Goal: Check status: Check status

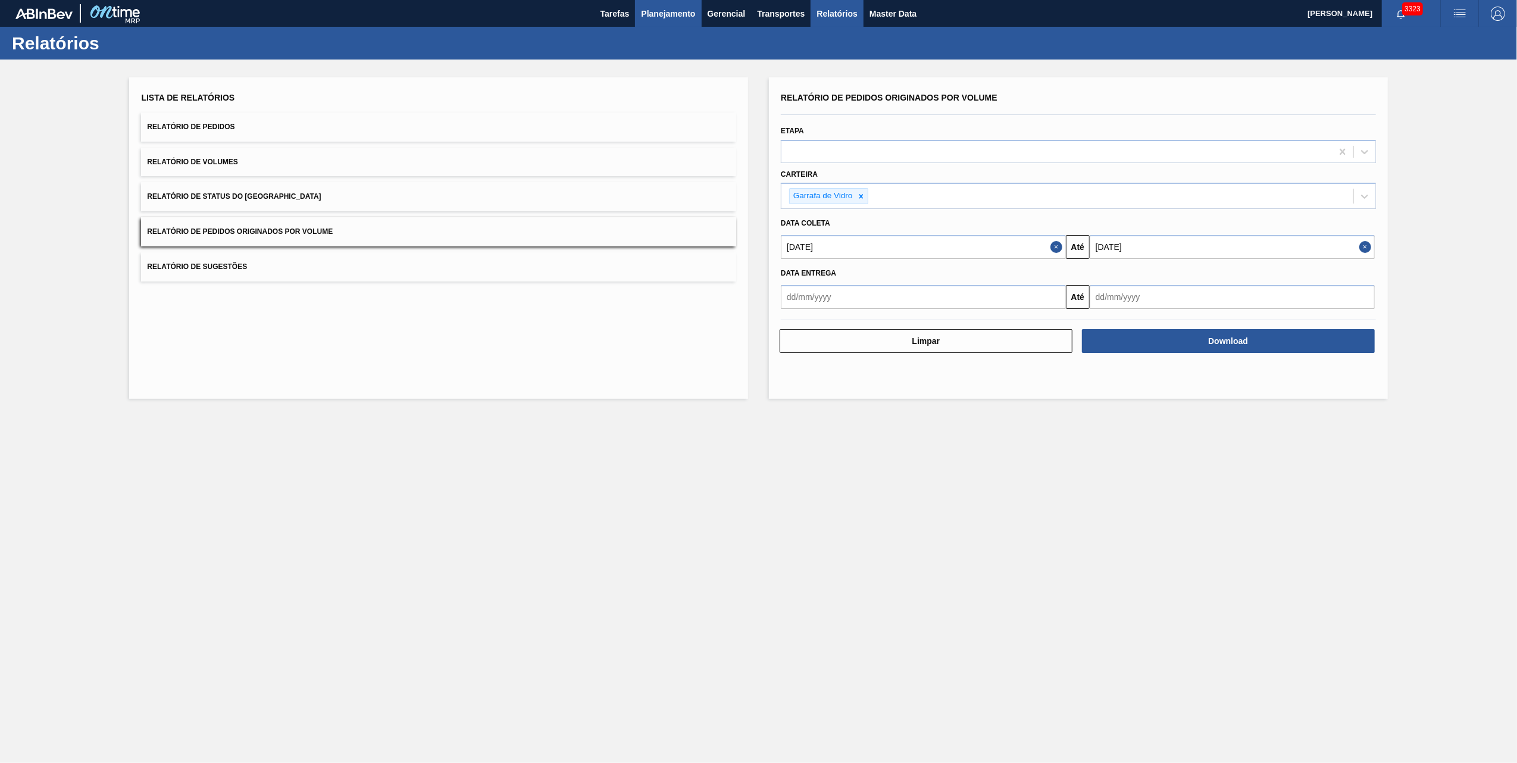
click at [674, 15] on span "Planejamento" at bounding box center [668, 14] width 54 height 14
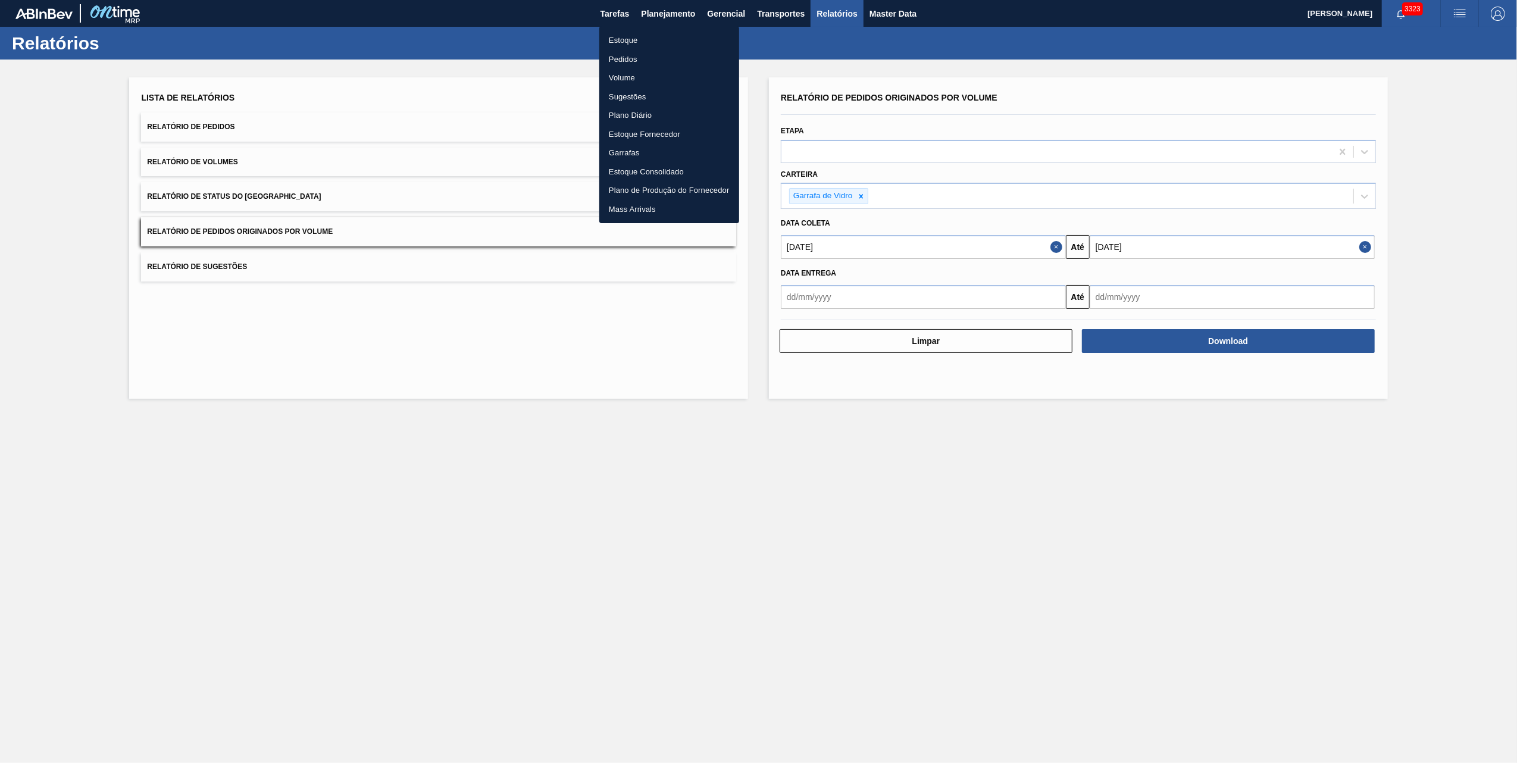
click at [619, 58] on li "Pedidos" at bounding box center [669, 59] width 140 height 19
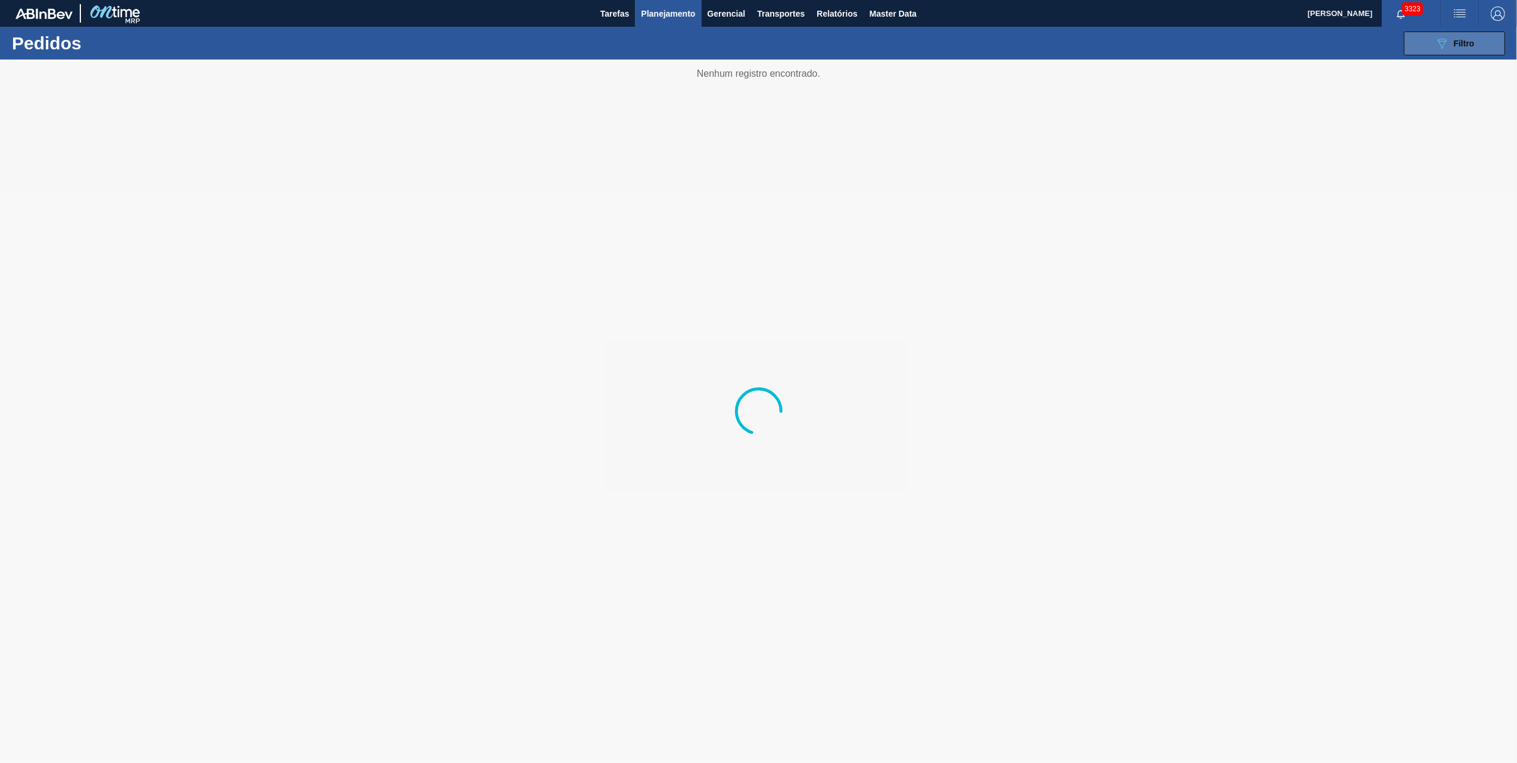
click at [1425, 51] on button "089F7B8B-B2A5-4AFE-B5C0-19BA573D28AC Filtro" at bounding box center [1454, 44] width 101 height 24
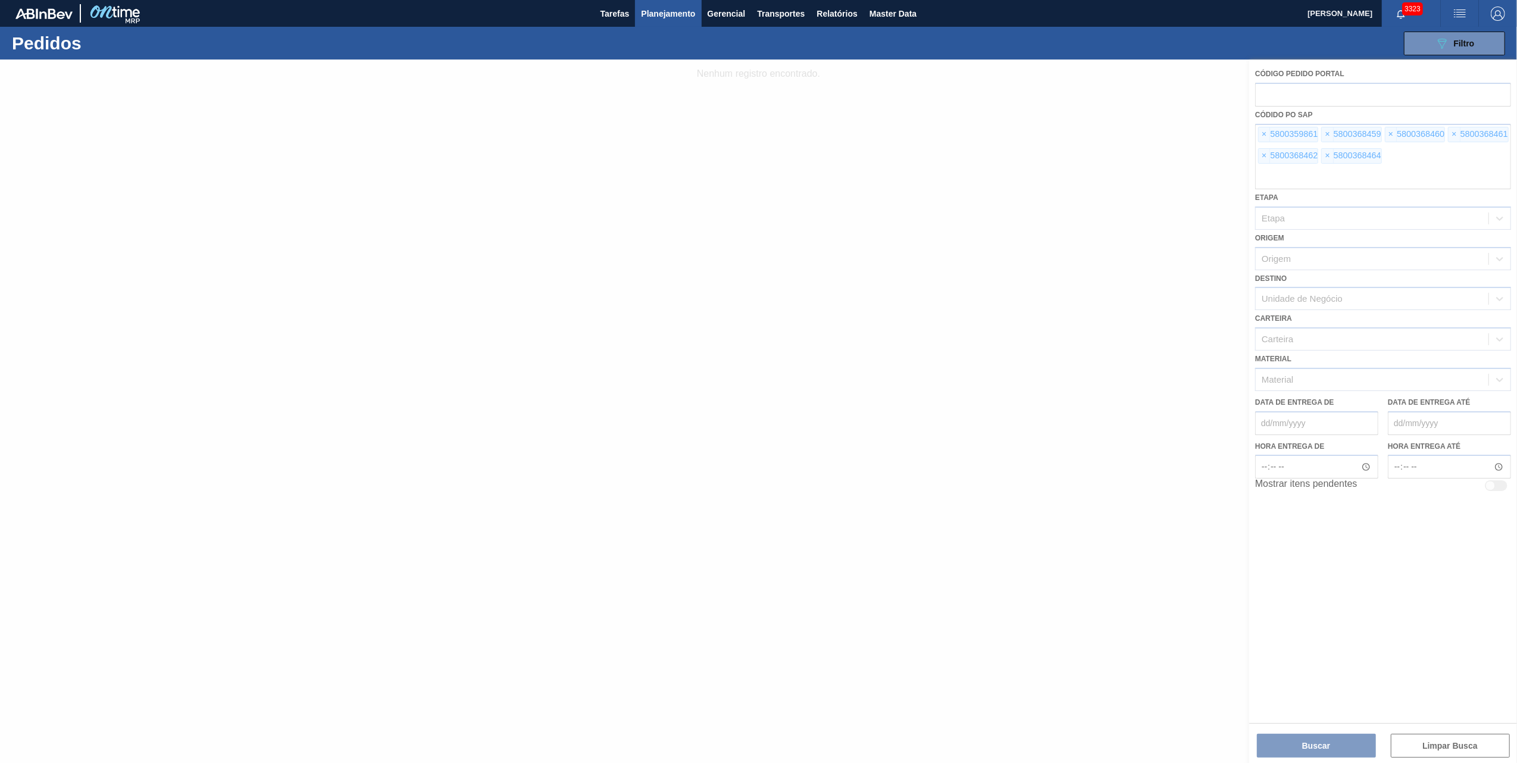
click at [1269, 131] on div at bounding box center [758, 411] width 1517 height 703
click at [1265, 132] on div at bounding box center [758, 411] width 1517 height 703
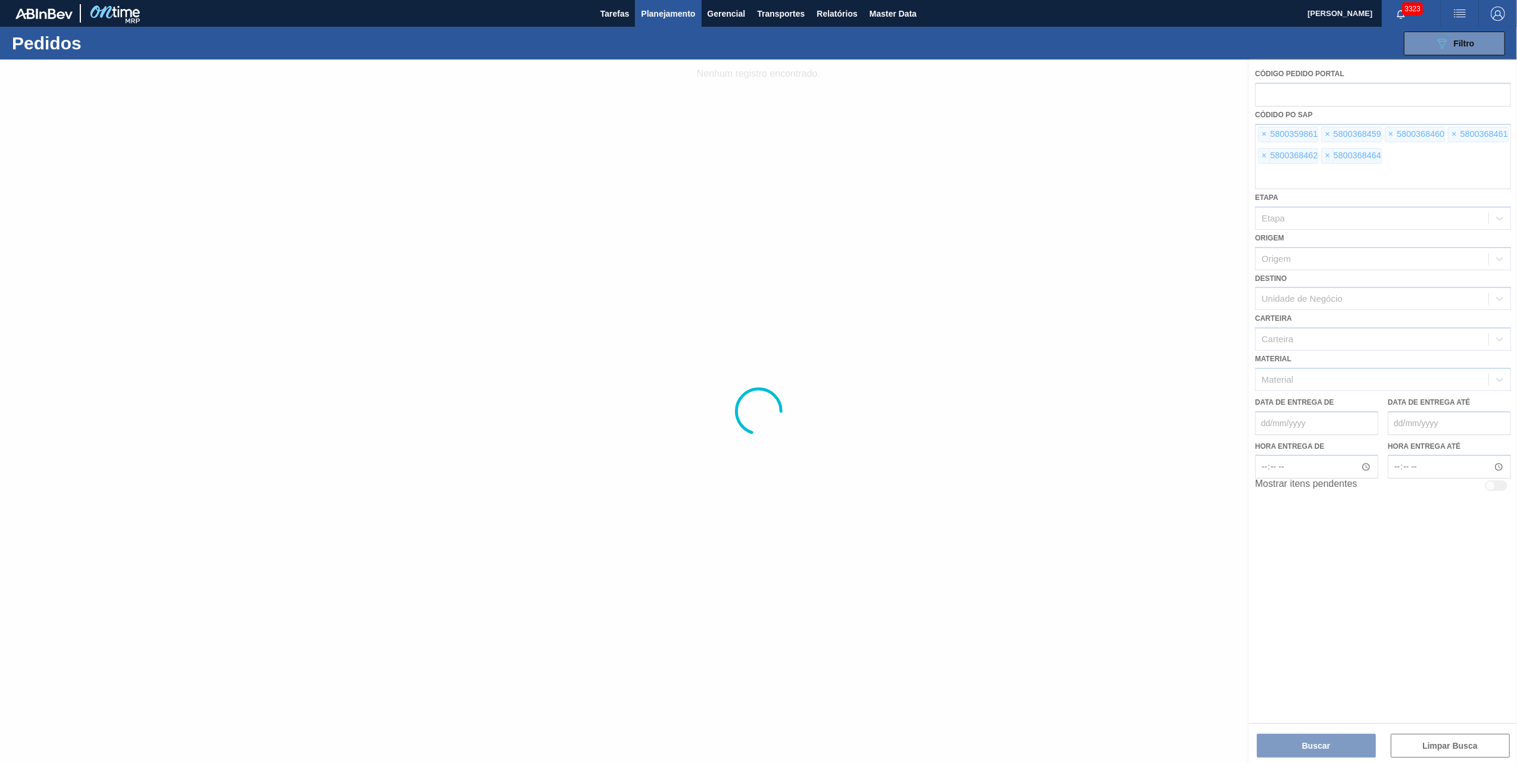
click at [1265, 132] on div at bounding box center [758, 411] width 1517 height 703
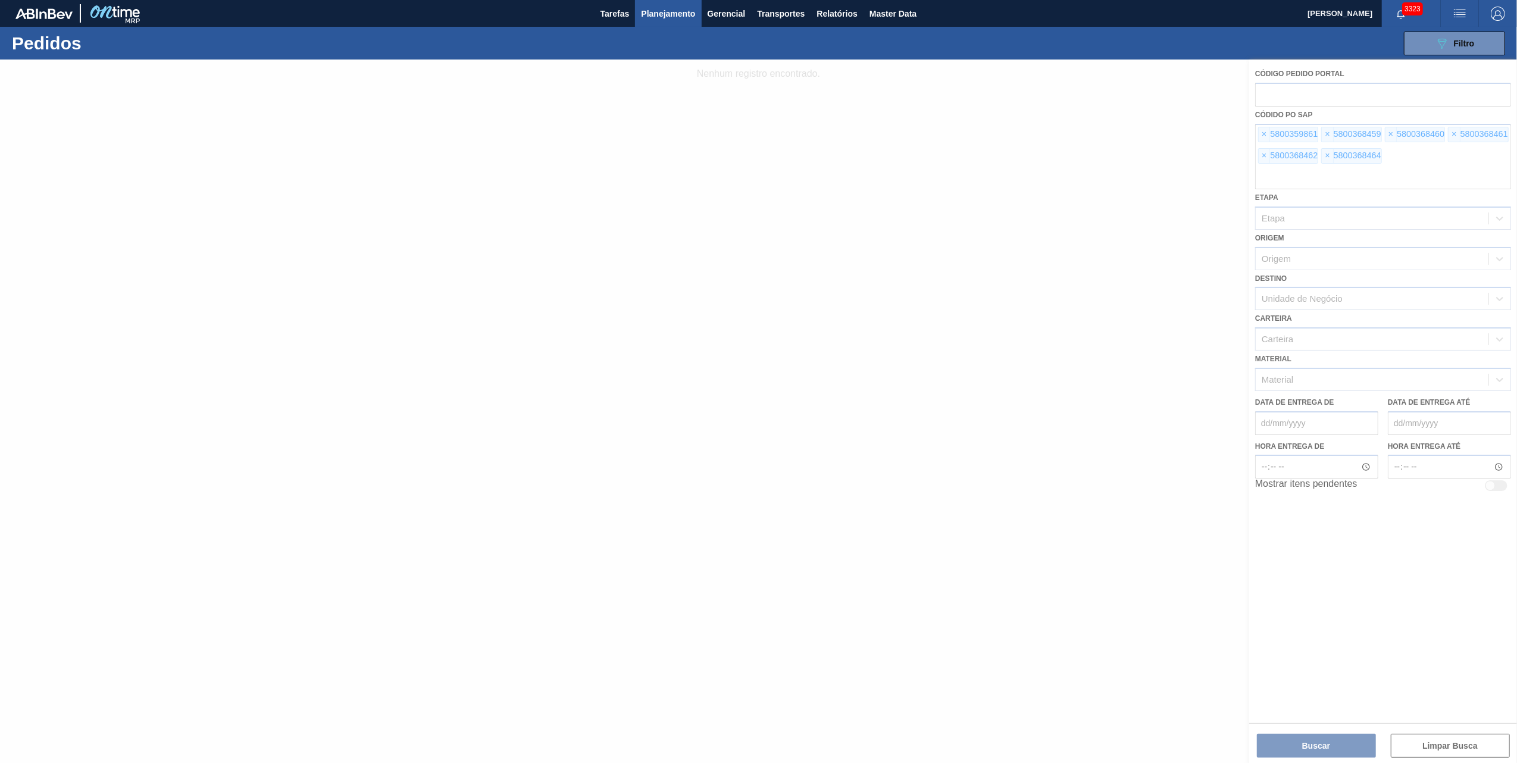
click at [1265, 132] on div at bounding box center [758, 411] width 1517 height 703
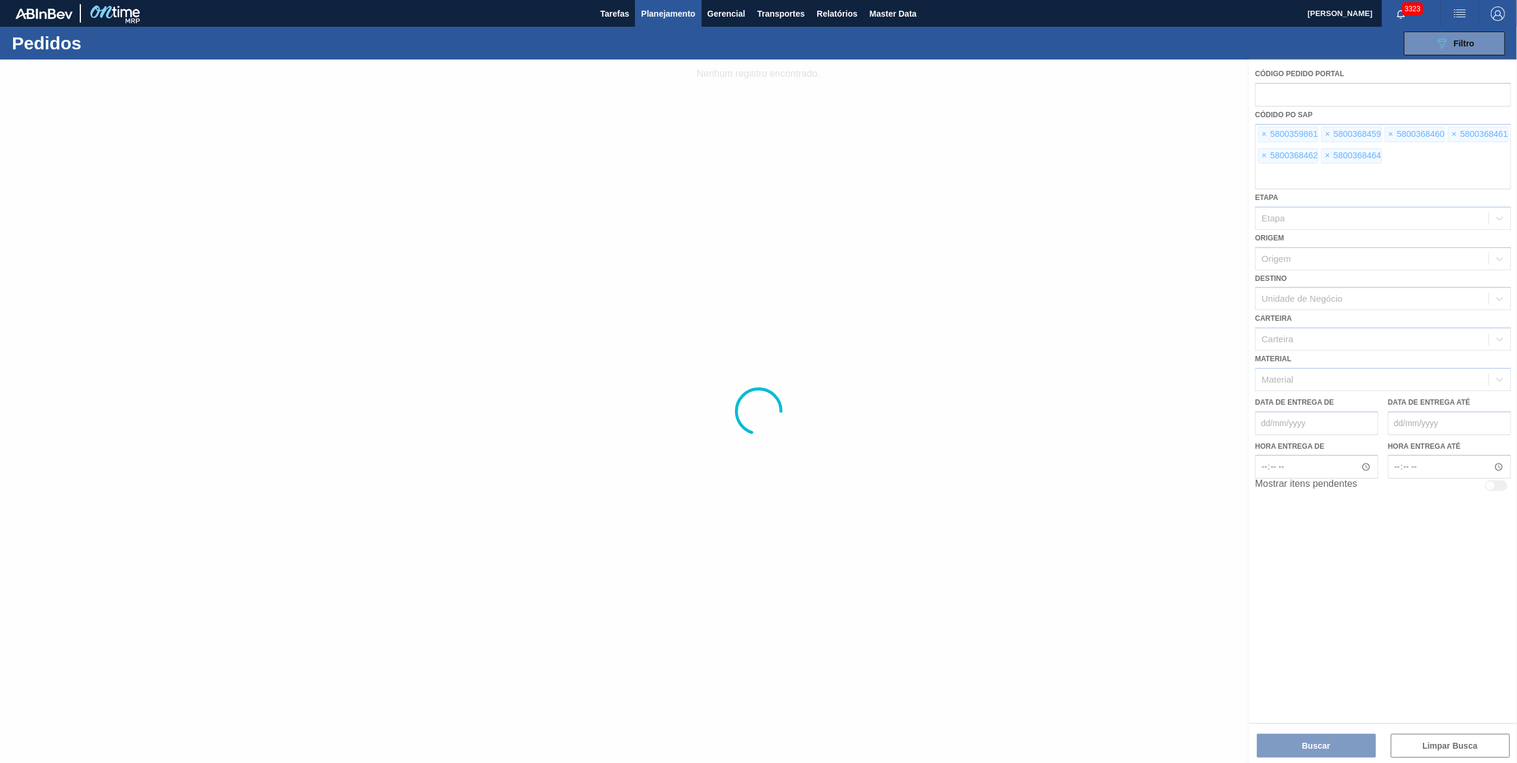
click at [1265, 132] on div at bounding box center [758, 411] width 1517 height 703
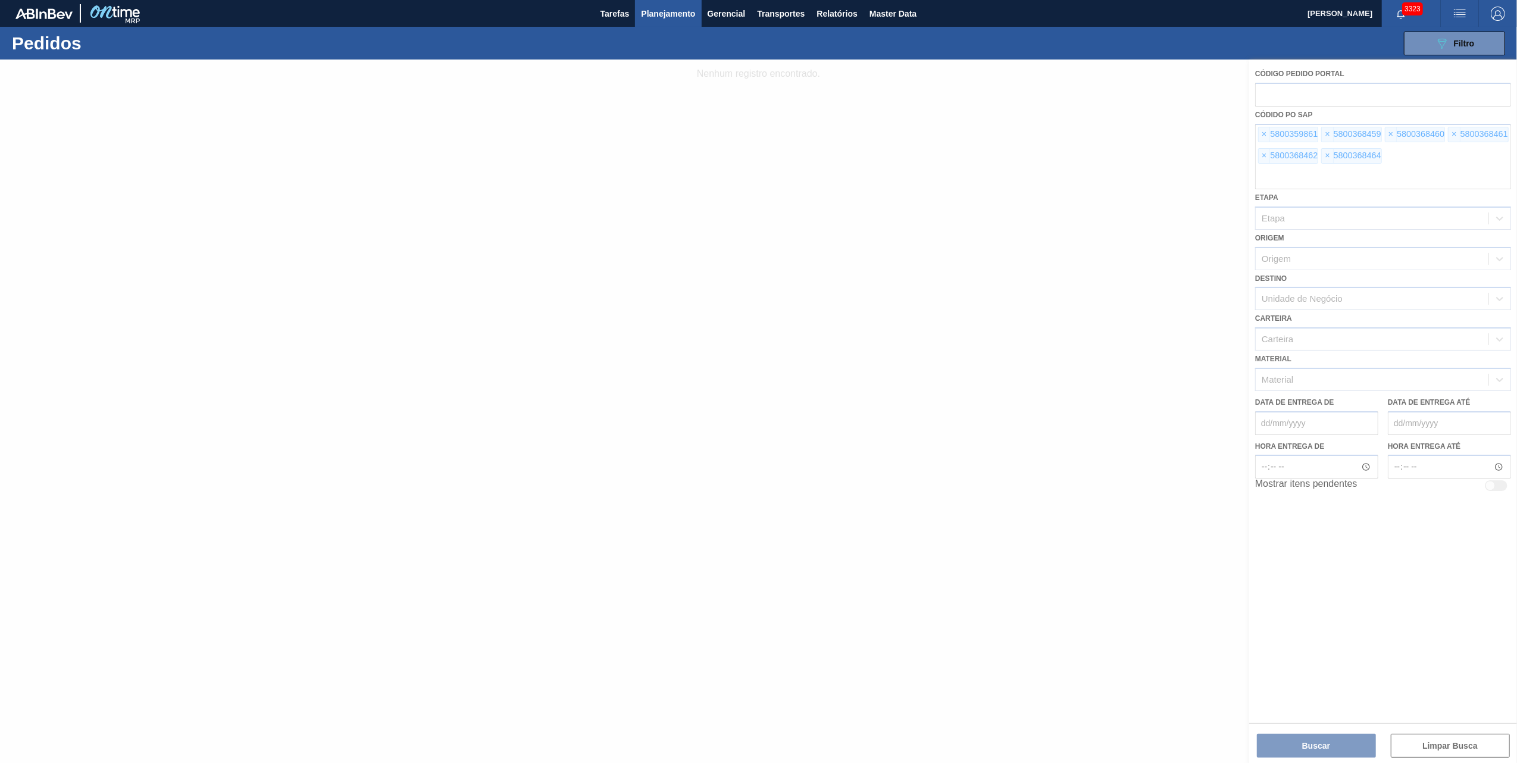
click at [1265, 132] on div at bounding box center [758, 411] width 1517 height 703
click at [1267, 133] on div at bounding box center [758, 411] width 1517 height 703
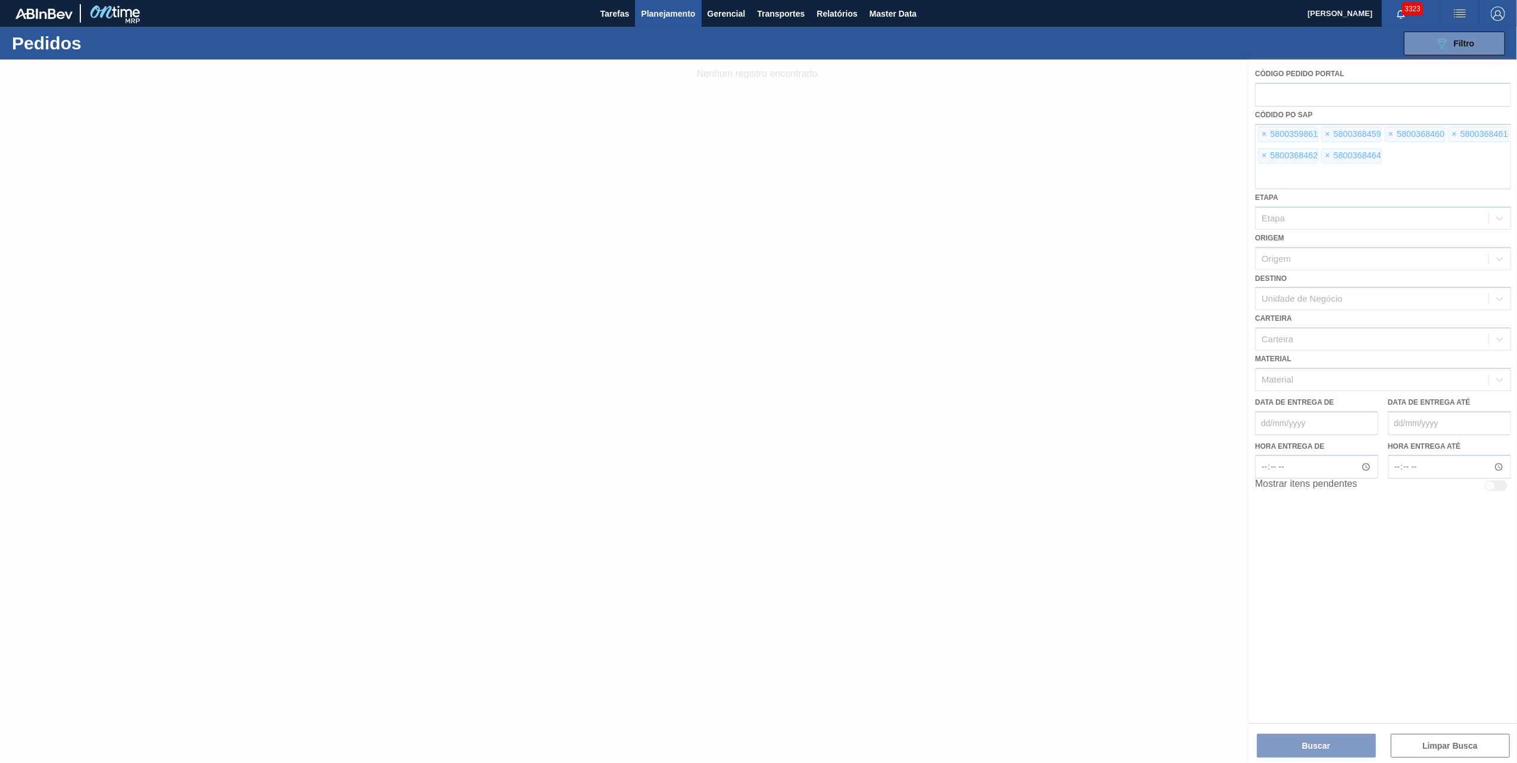
click at [1267, 134] on div at bounding box center [758, 411] width 1517 height 703
click at [1264, 134] on div at bounding box center [758, 411] width 1517 height 703
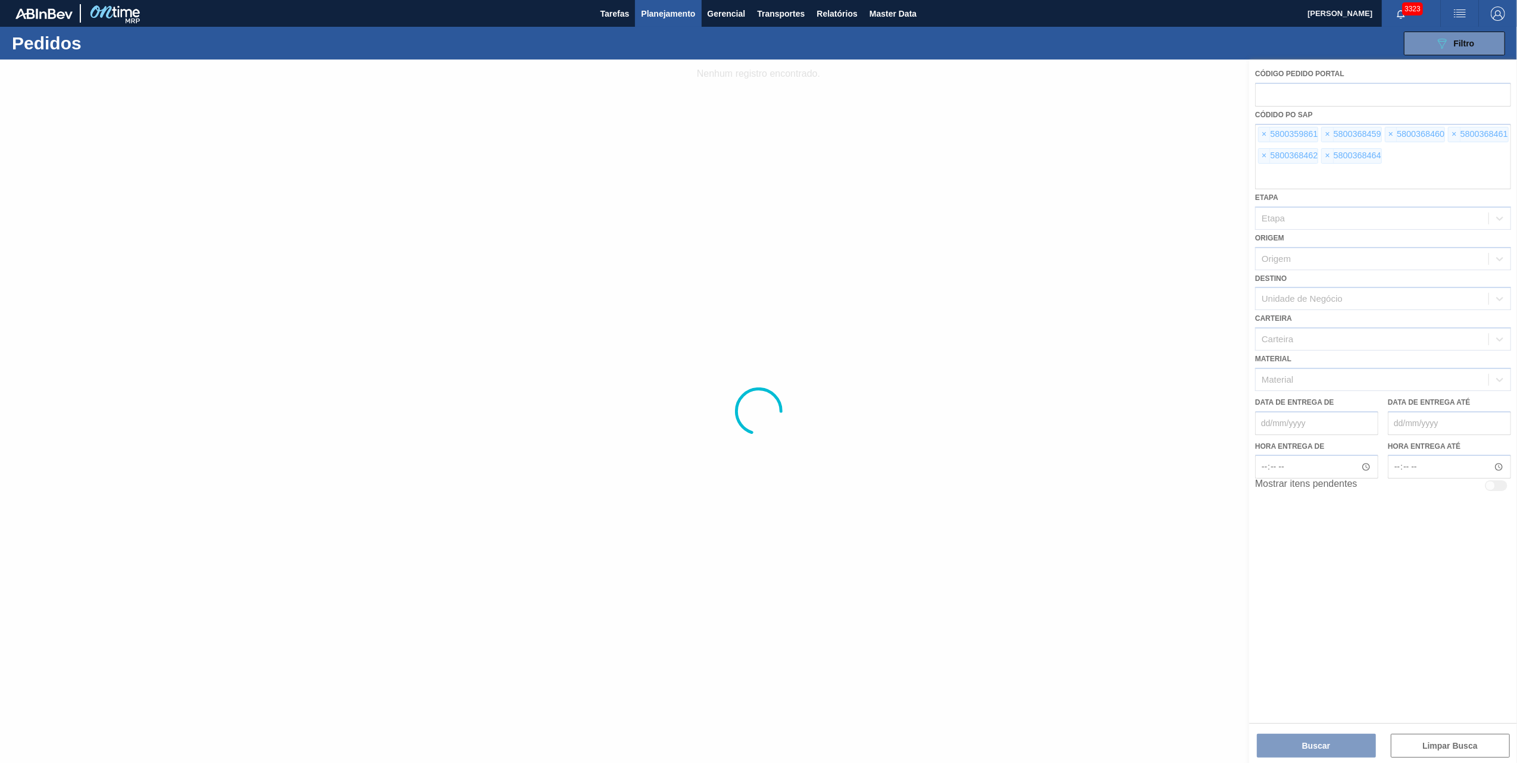
click at [1264, 134] on div at bounding box center [758, 411] width 1517 height 703
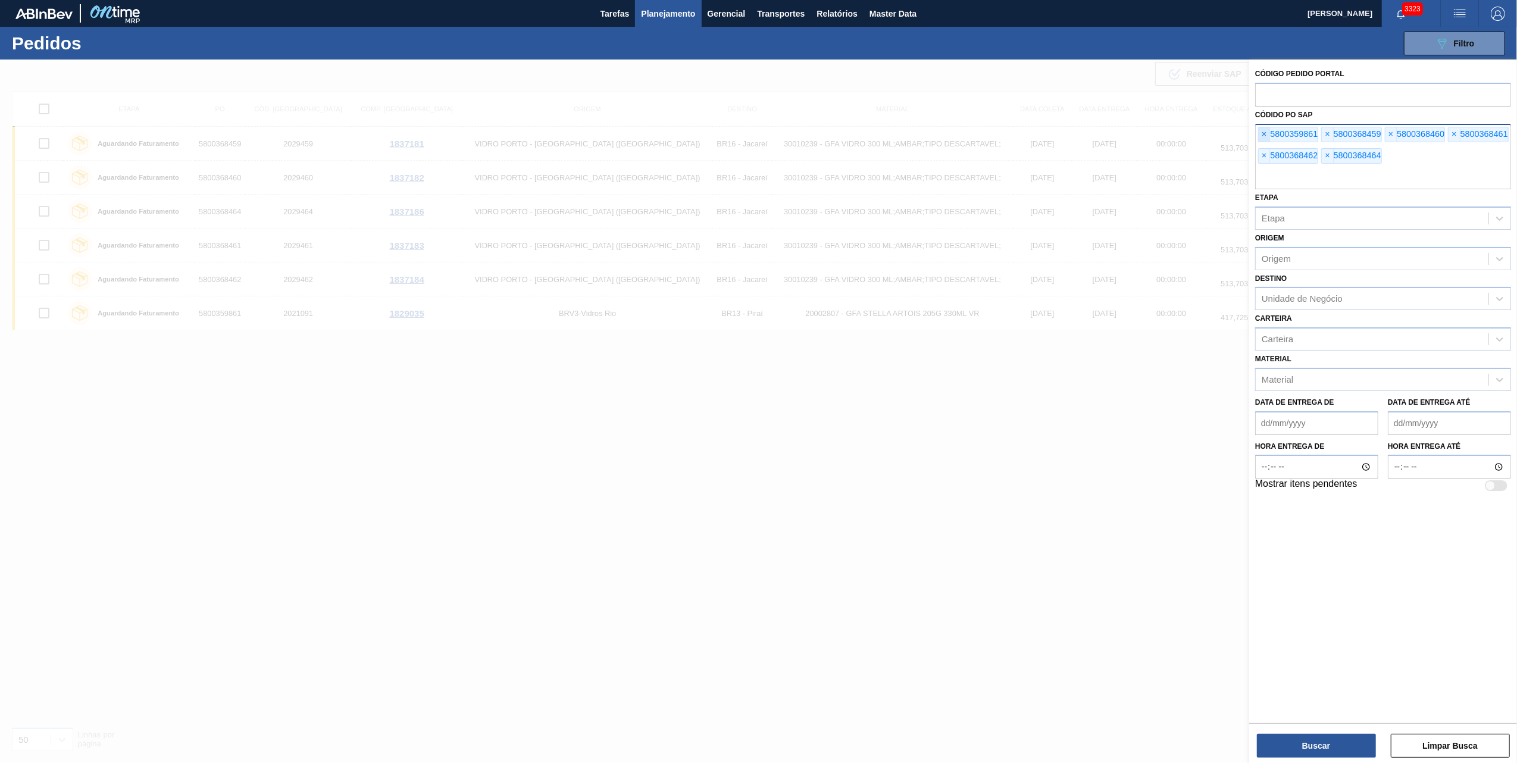
click at [1262, 132] on span "×" at bounding box center [1264, 134] width 11 height 14
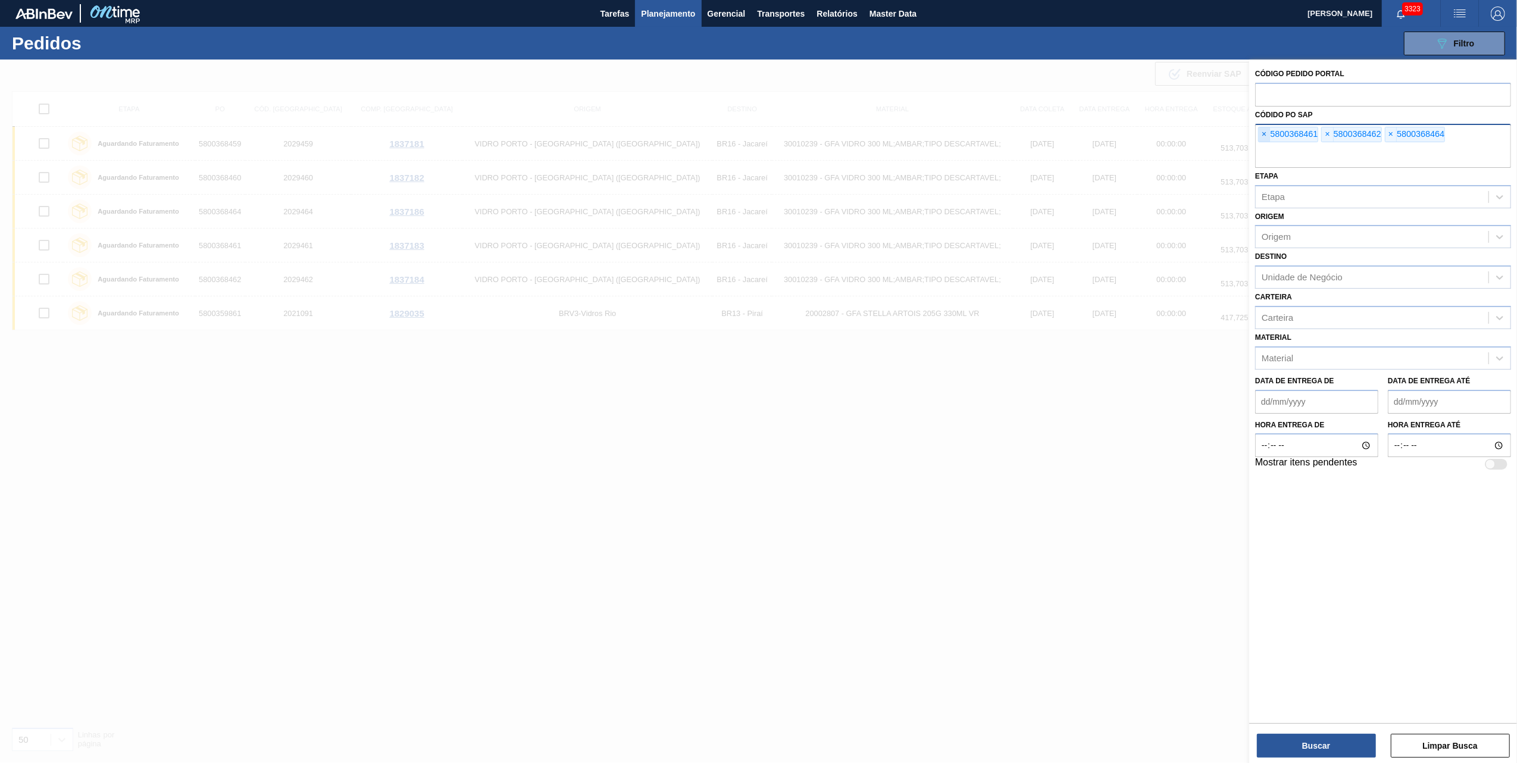
click at [1262, 132] on span "×" at bounding box center [1264, 134] width 11 height 14
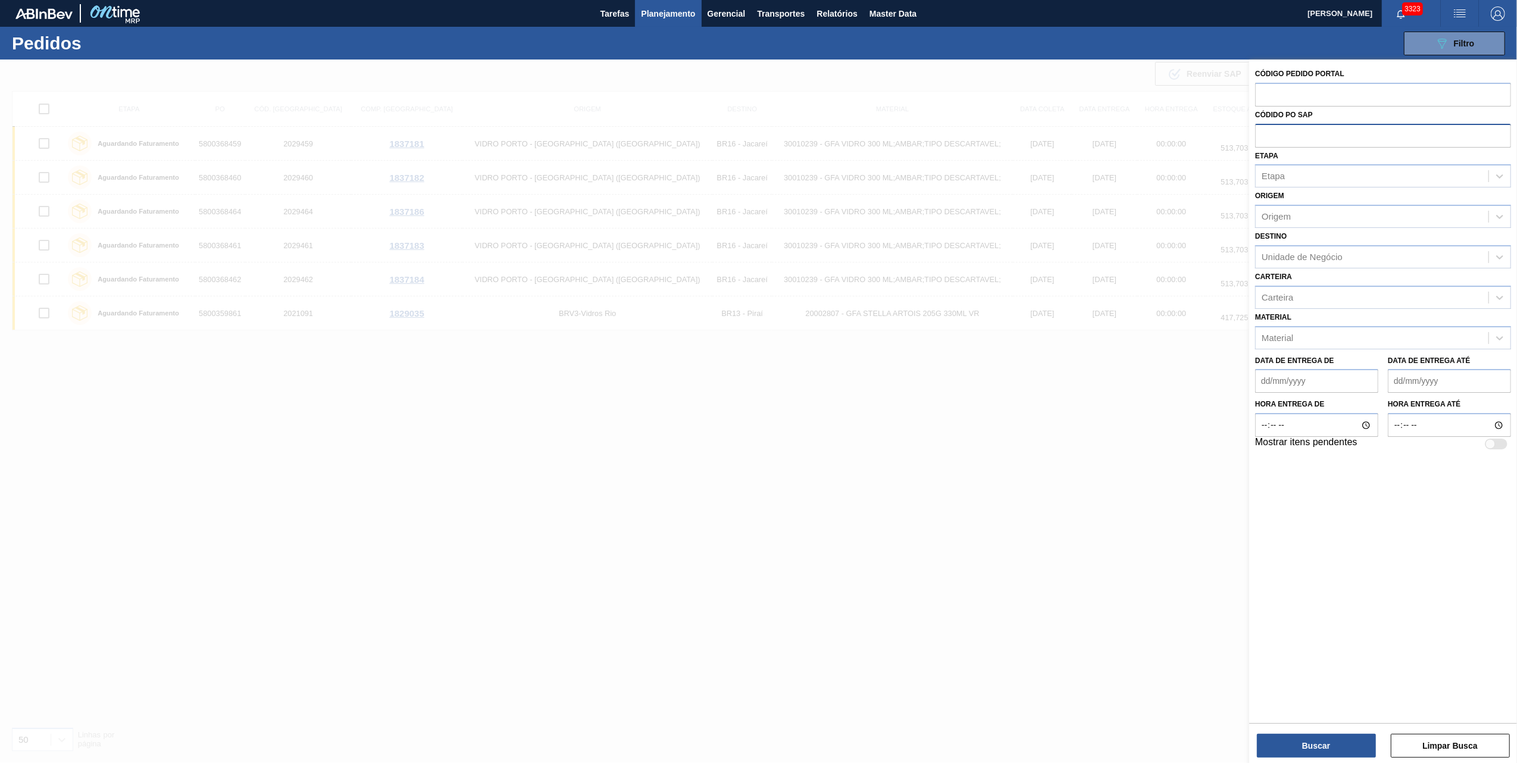
paste input "5800357464"
type input "5800357464"
click at [1335, 746] on button "Buscar" at bounding box center [1316, 746] width 119 height 24
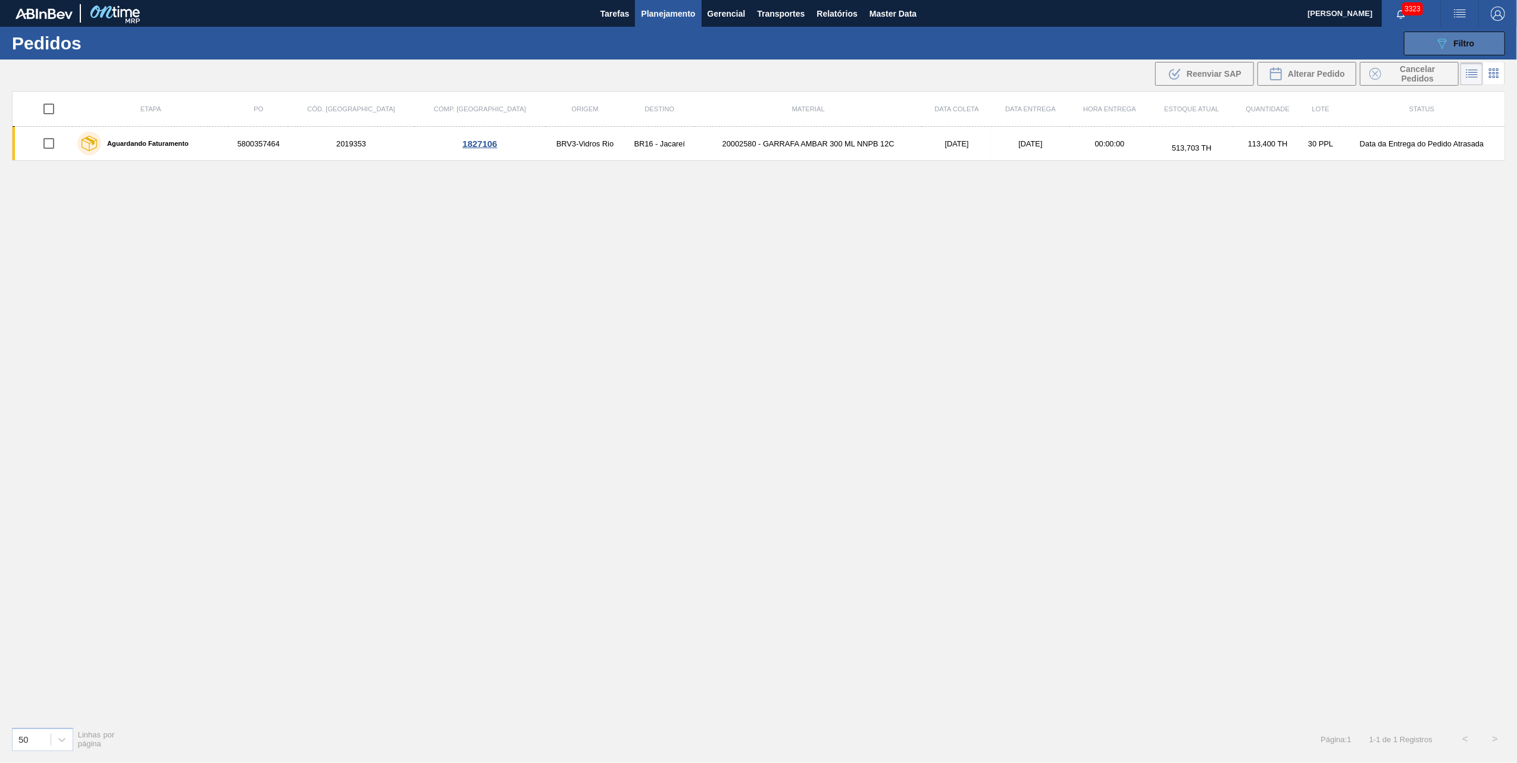
click at [1446, 45] on icon "089F7B8B-B2A5-4AFE-B5C0-19BA573D28AC" at bounding box center [1442, 43] width 14 height 14
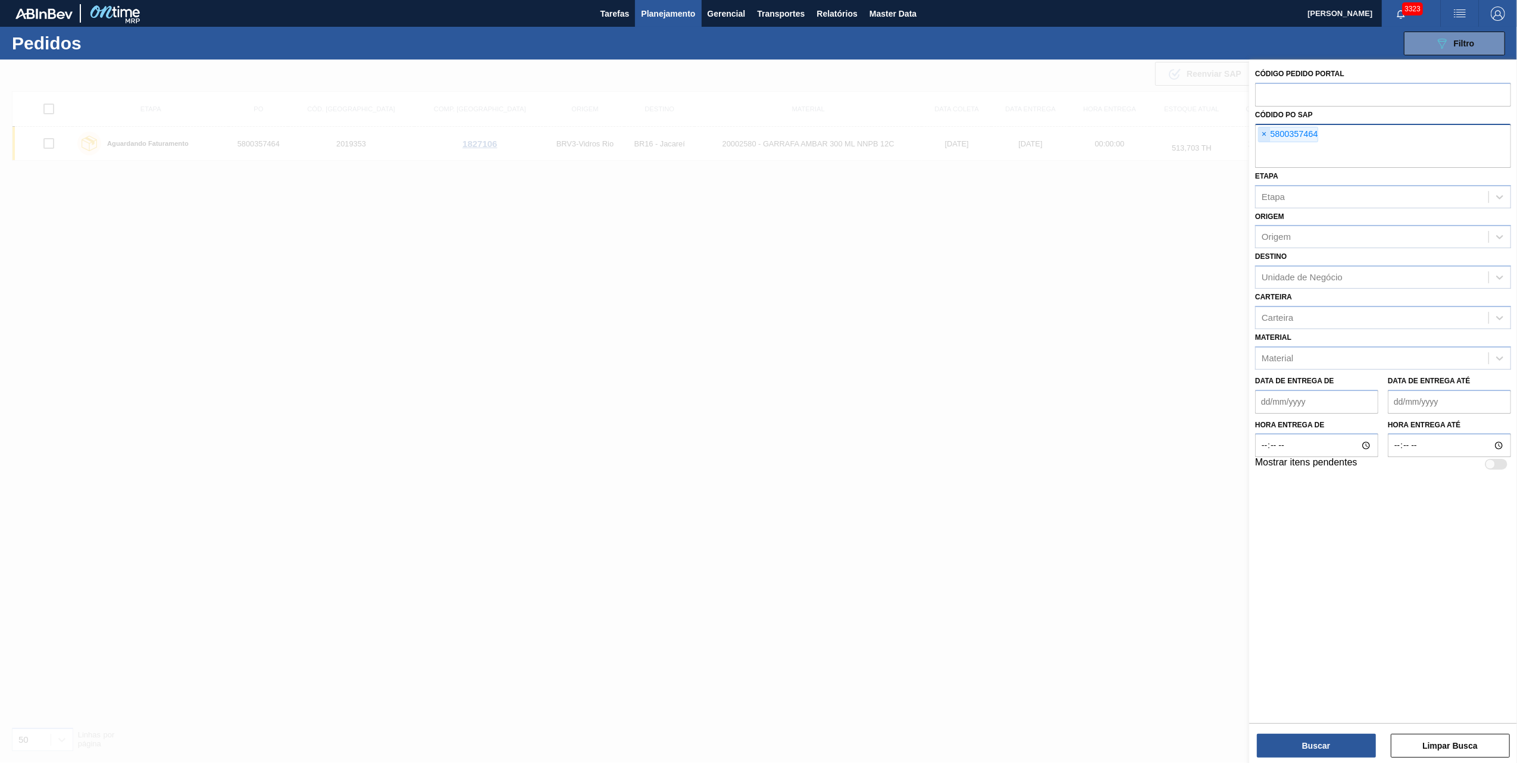
click at [1270, 132] on span "×" at bounding box center [1264, 134] width 11 height 14
paste input "5800357950"
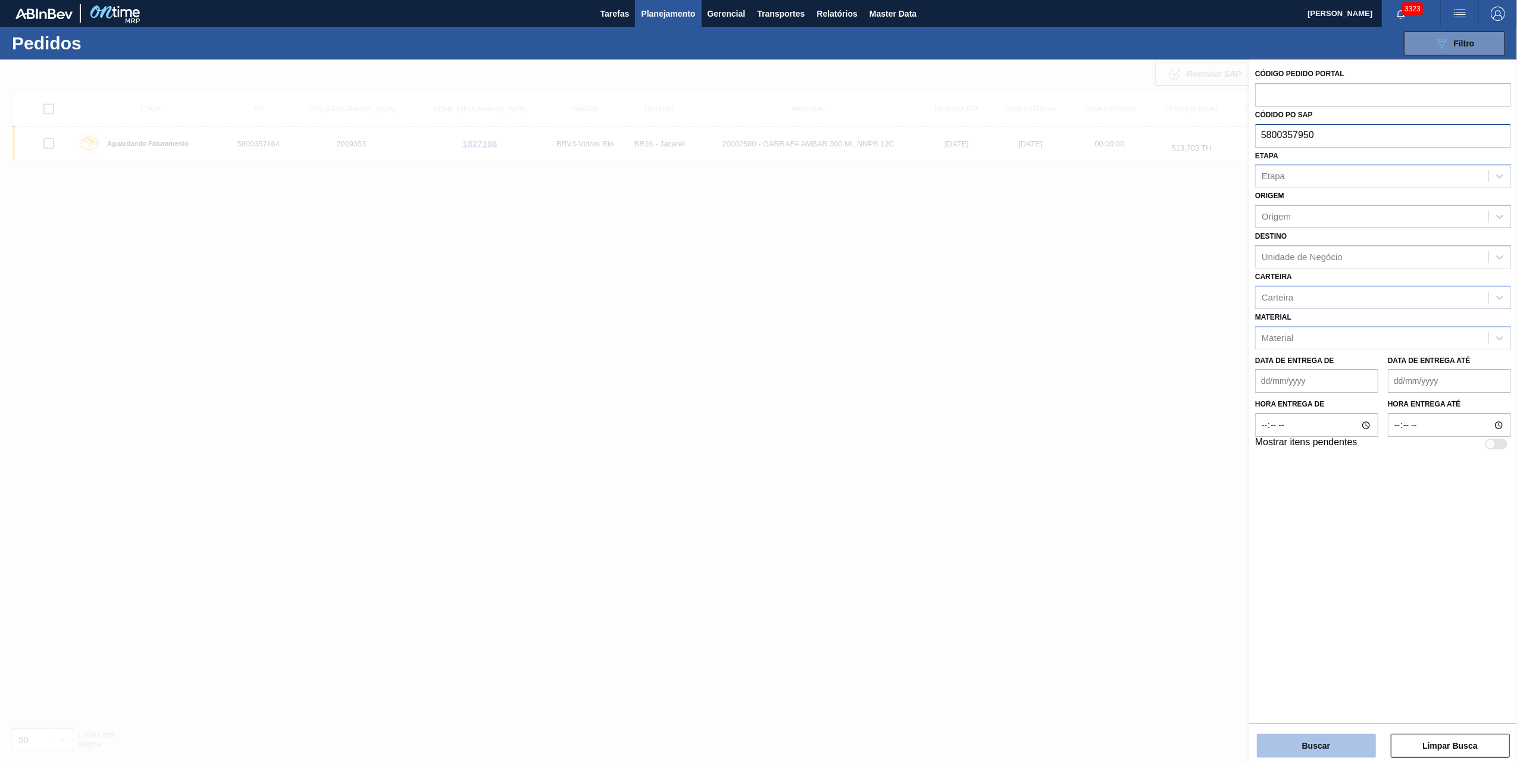
type input "5800357950"
click at [1326, 739] on button "Buscar" at bounding box center [1316, 746] width 119 height 24
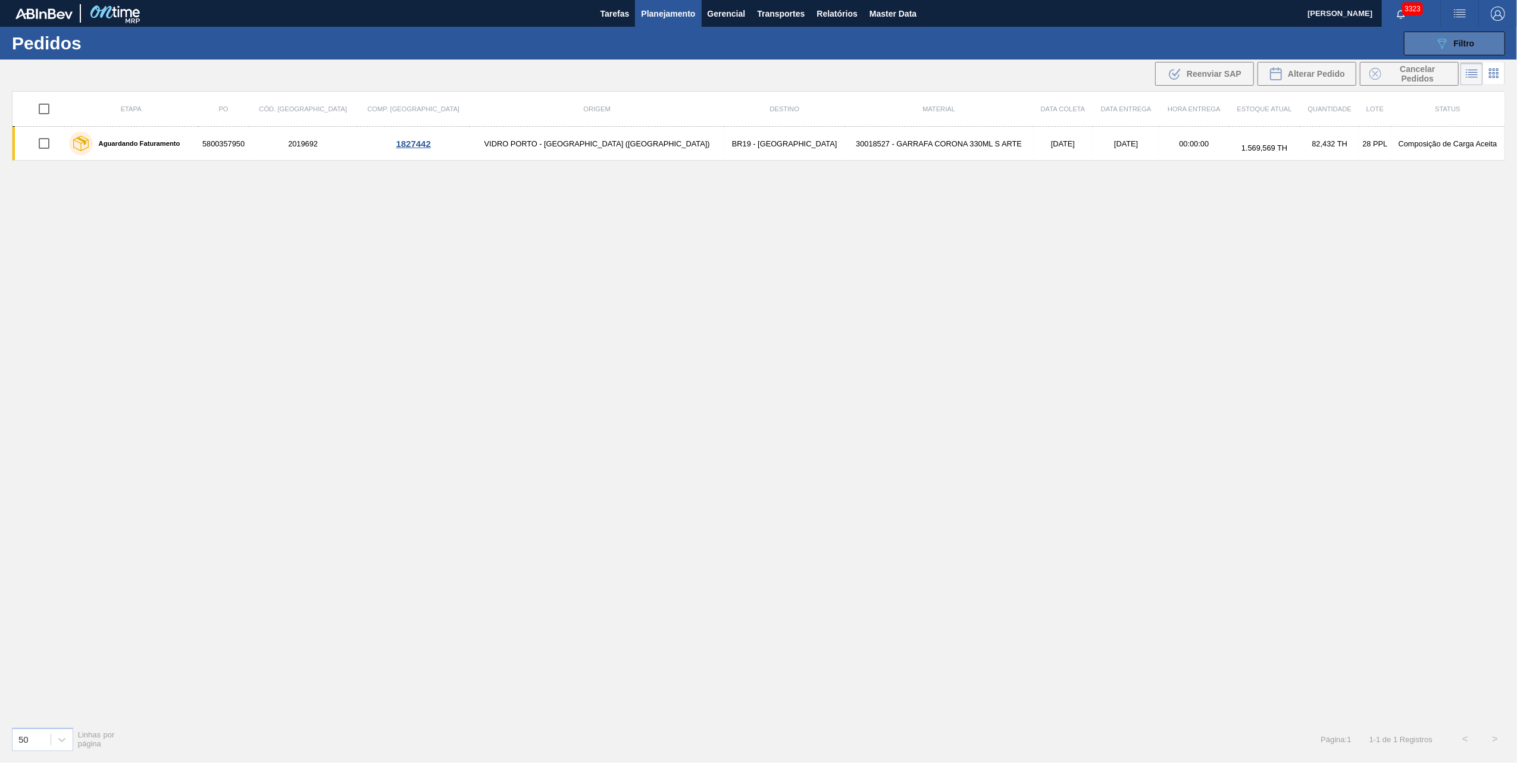
click at [1455, 36] on div "089F7B8B-B2A5-4AFE-B5C0-19BA573D28AC Filtro" at bounding box center [1455, 43] width 40 height 14
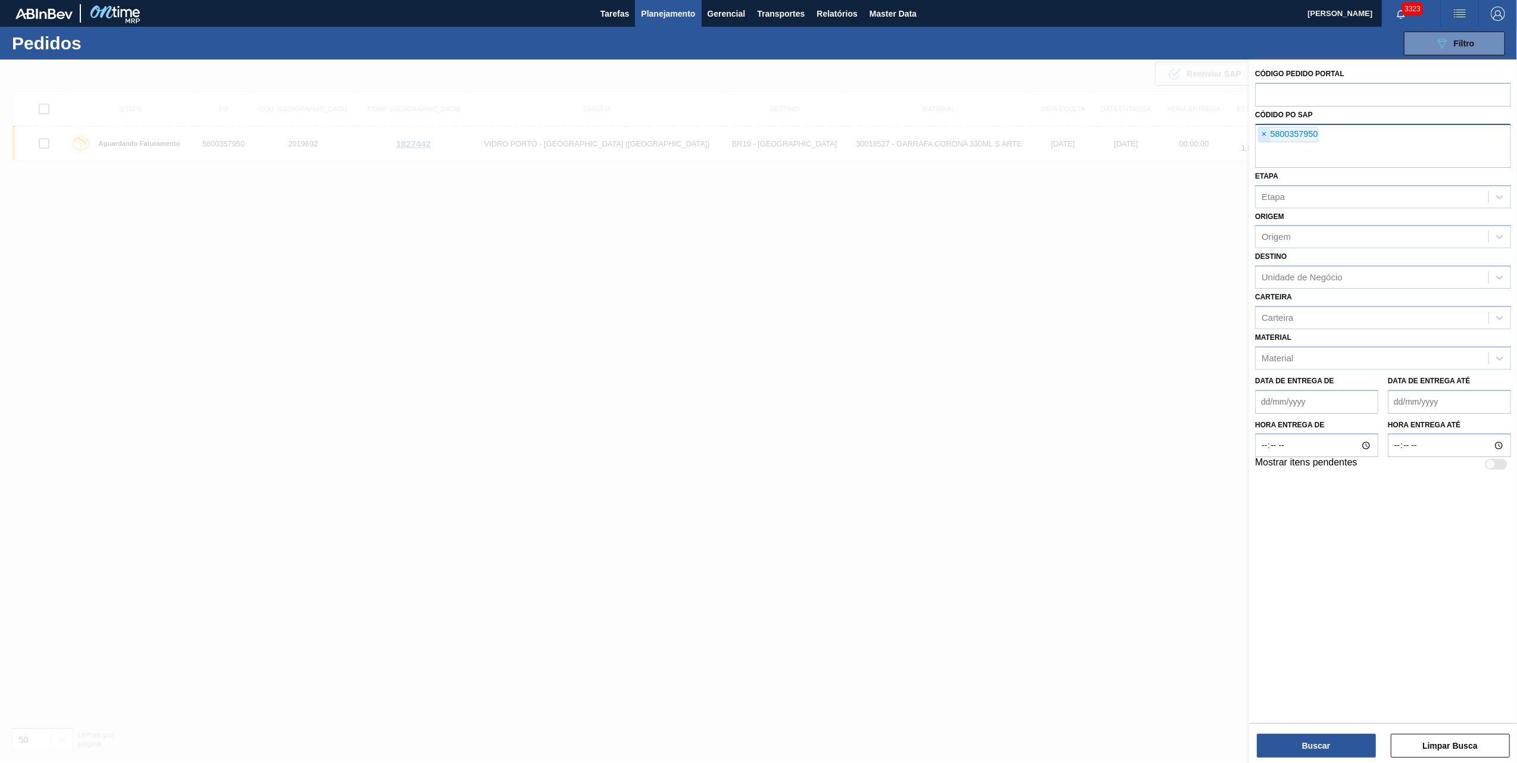
click at [1270, 133] on span "×" at bounding box center [1264, 134] width 11 height 14
paste input "5800358536"
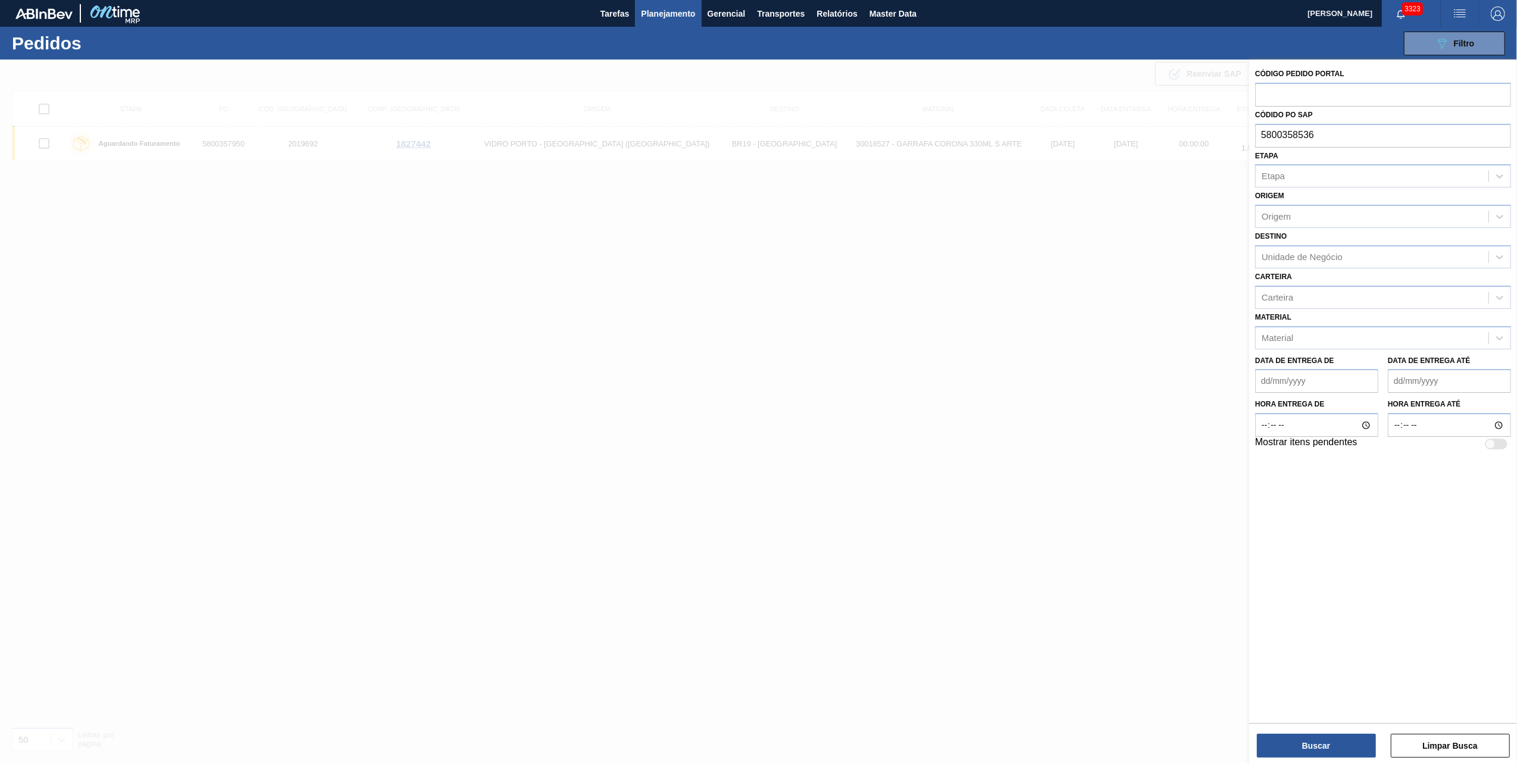
type input "5800358536"
click at [1314, 729] on div "Buscar Limpar Busca" at bounding box center [1383, 739] width 268 height 33
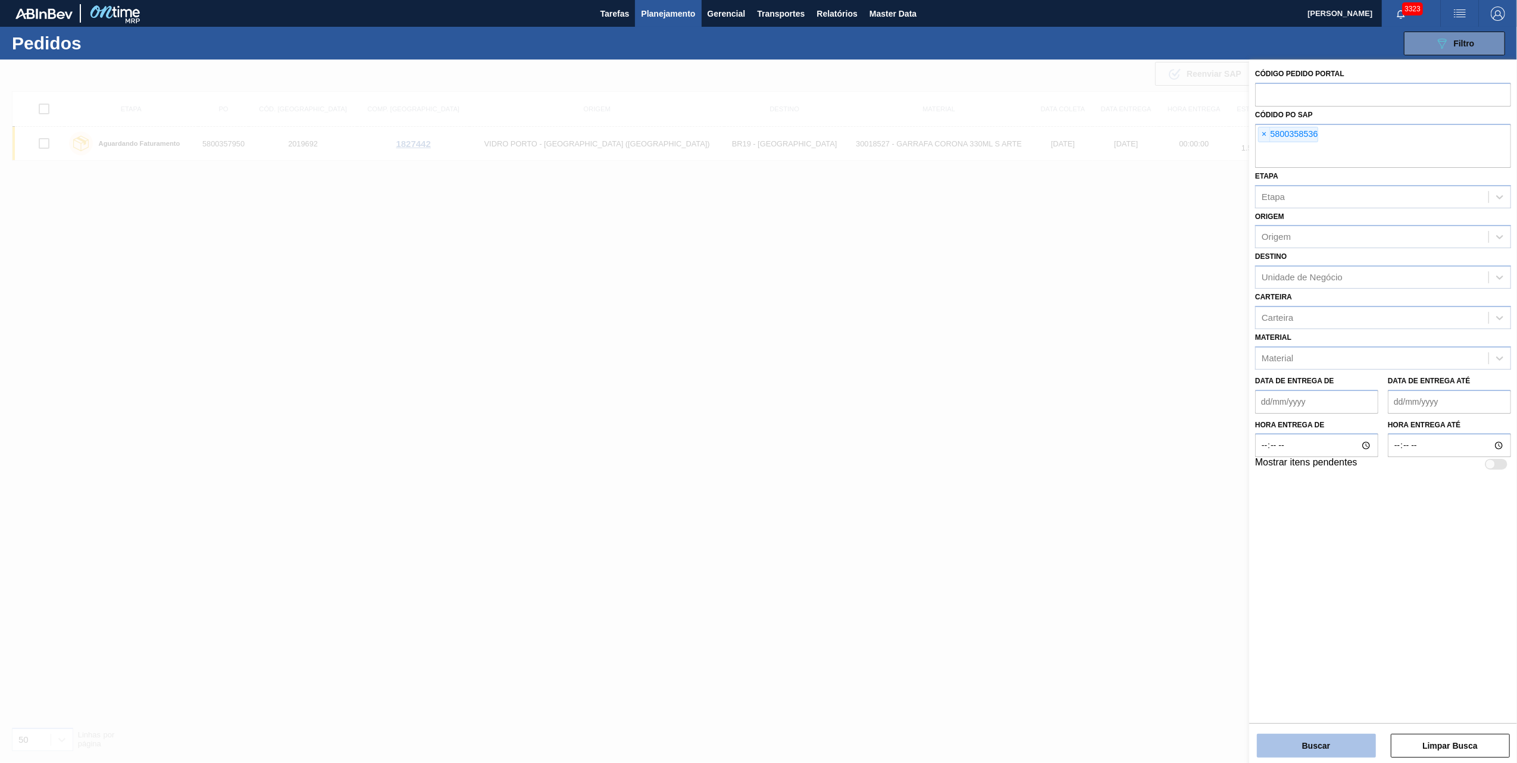
click at [1320, 734] on button "Buscar" at bounding box center [1316, 746] width 119 height 24
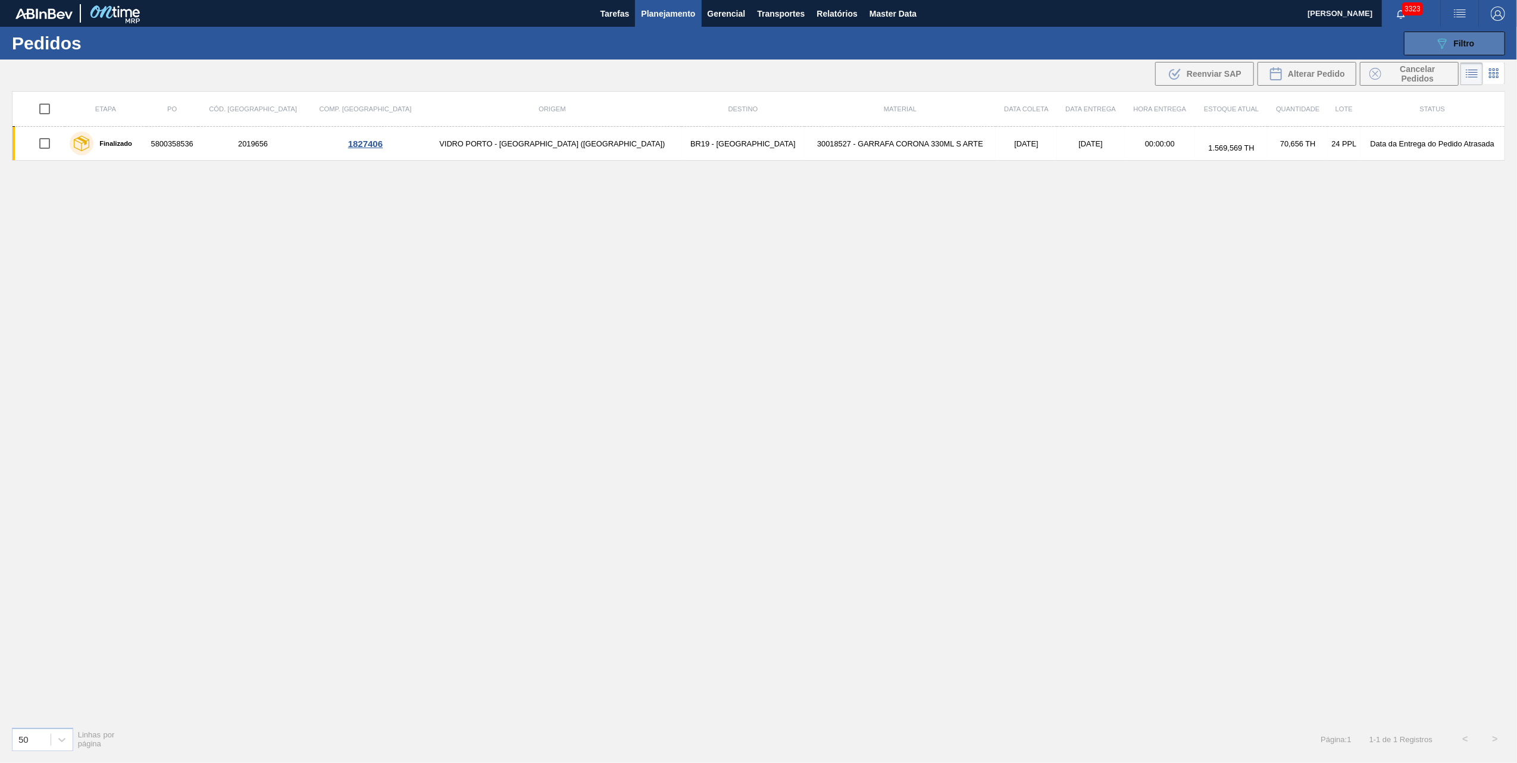
click at [1434, 46] on button "089F7B8B-B2A5-4AFE-B5C0-19BA573D28AC Filtro" at bounding box center [1454, 44] width 101 height 24
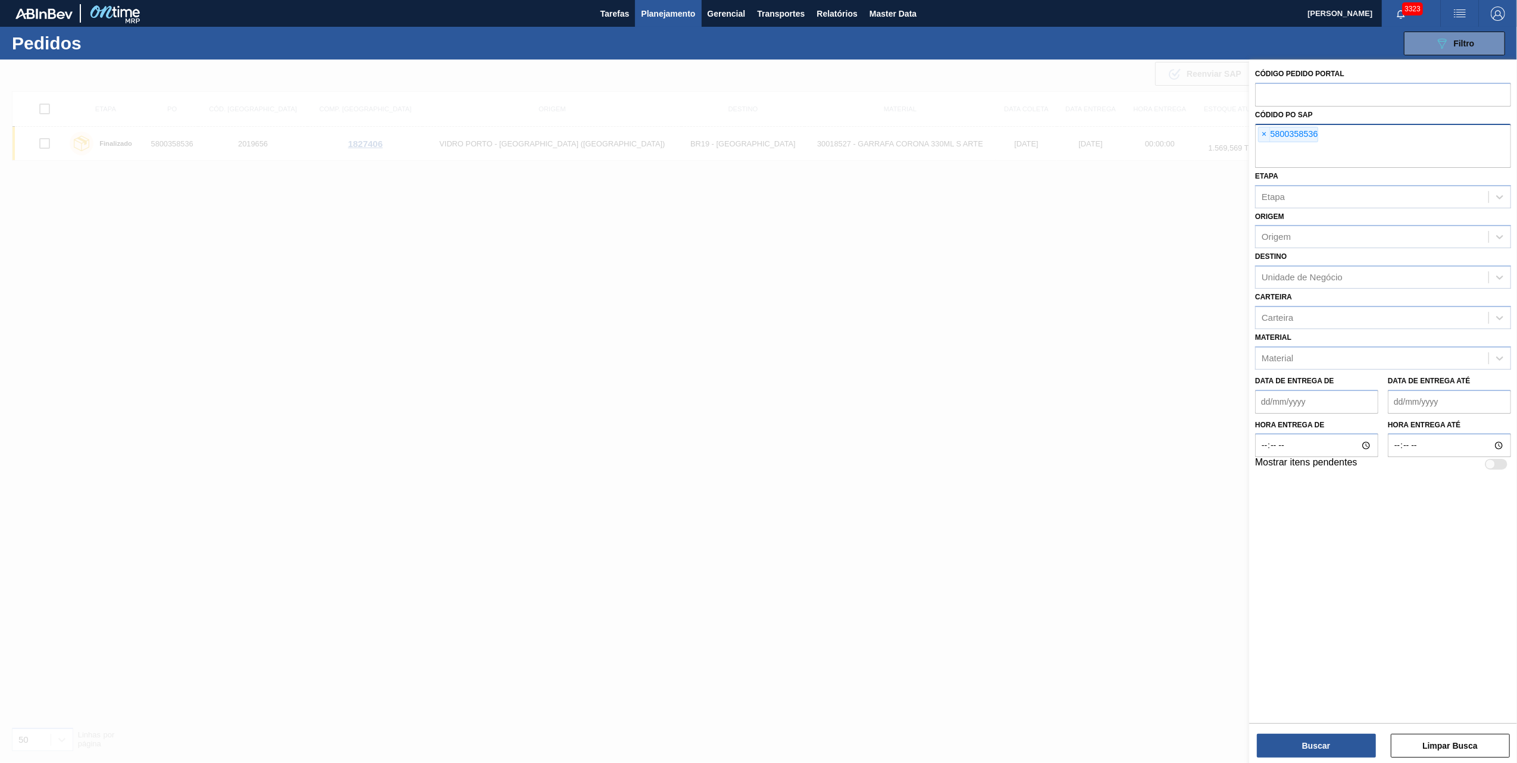
click at [1265, 130] on span "×" at bounding box center [1264, 134] width 11 height 14
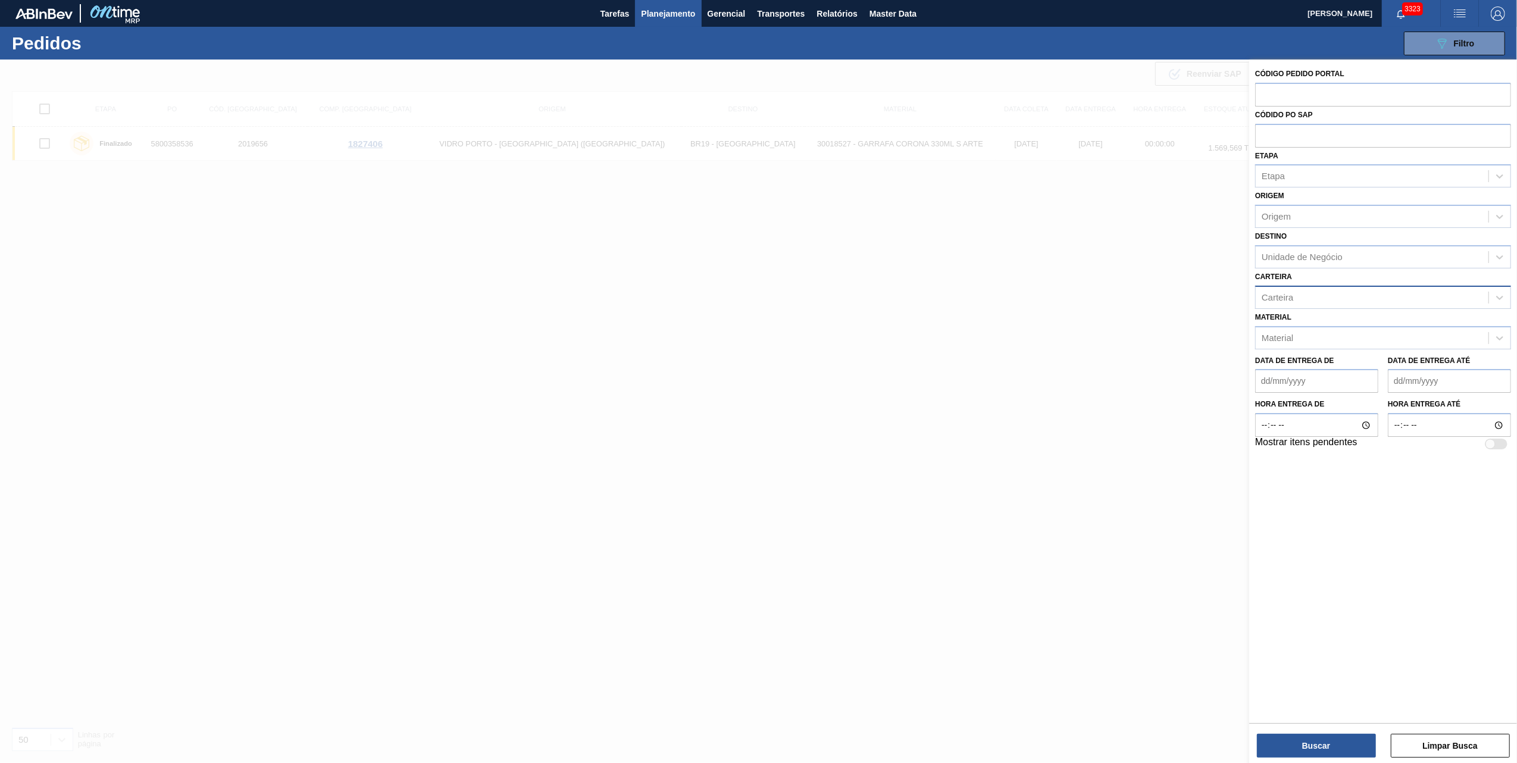
paste input "text"
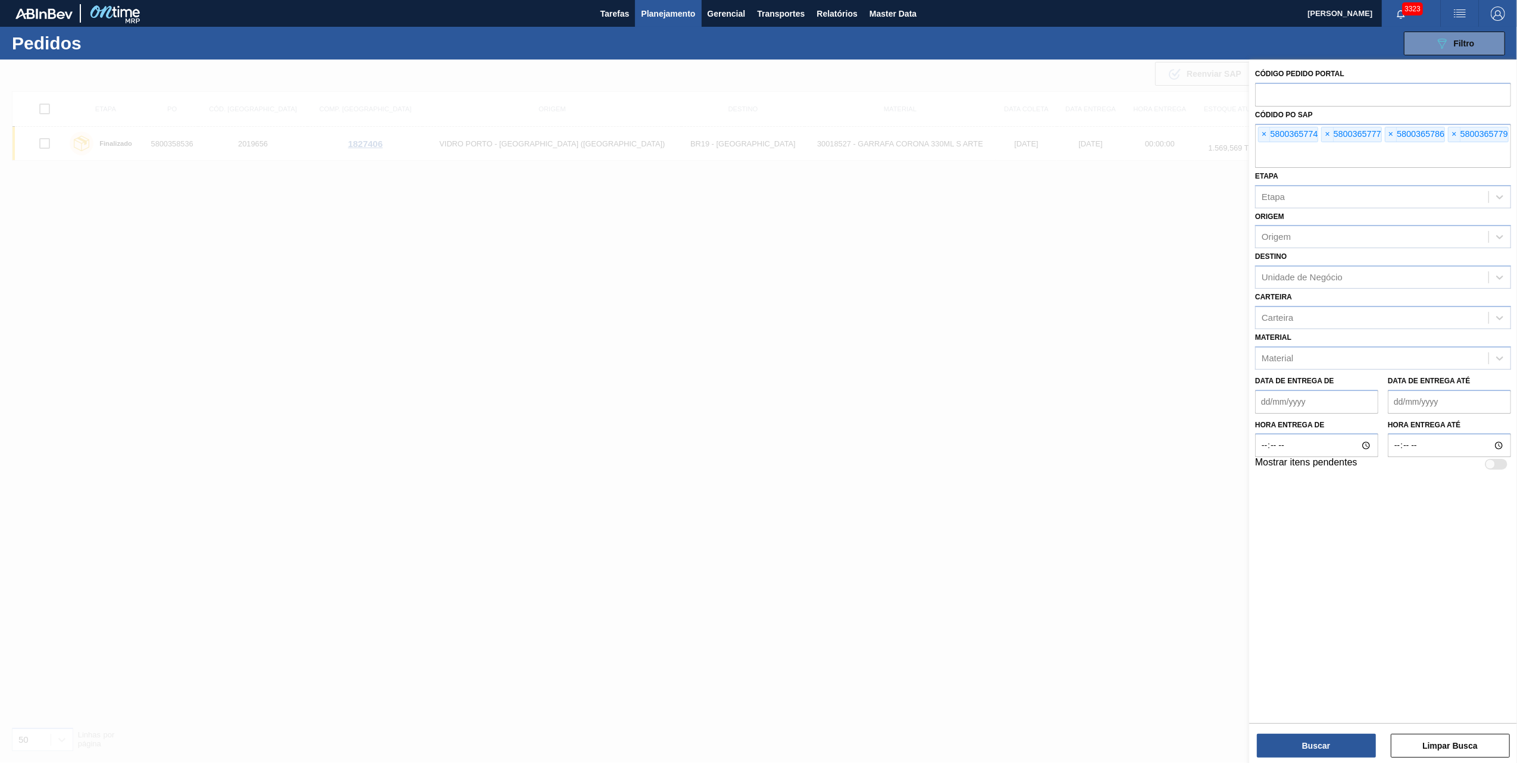
click at [1310, 726] on div "Buscar Limpar Busca" at bounding box center [1383, 739] width 268 height 33
click at [1314, 738] on button "Buscar" at bounding box center [1316, 746] width 119 height 24
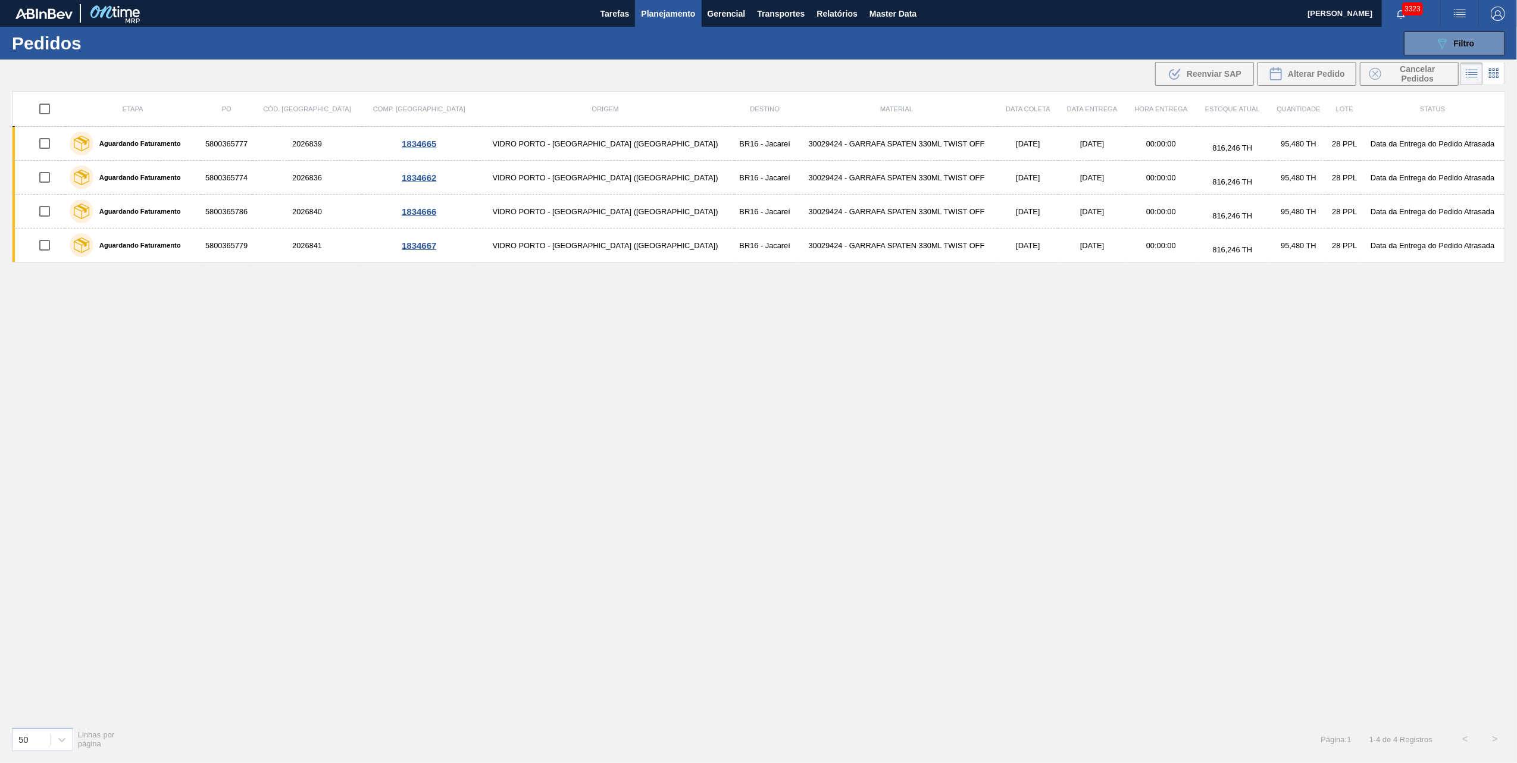
click at [1442, 61] on div ".b{fill:var(--color-action-default)} Reenviar SAP Alterar Pedido Cancelar Pedid…" at bounding box center [1306, 73] width 307 height 27
click at [1435, 43] on icon "089F7B8B-B2A5-4AFE-B5C0-19BA573D28AC" at bounding box center [1442, 43] width 14 height 14
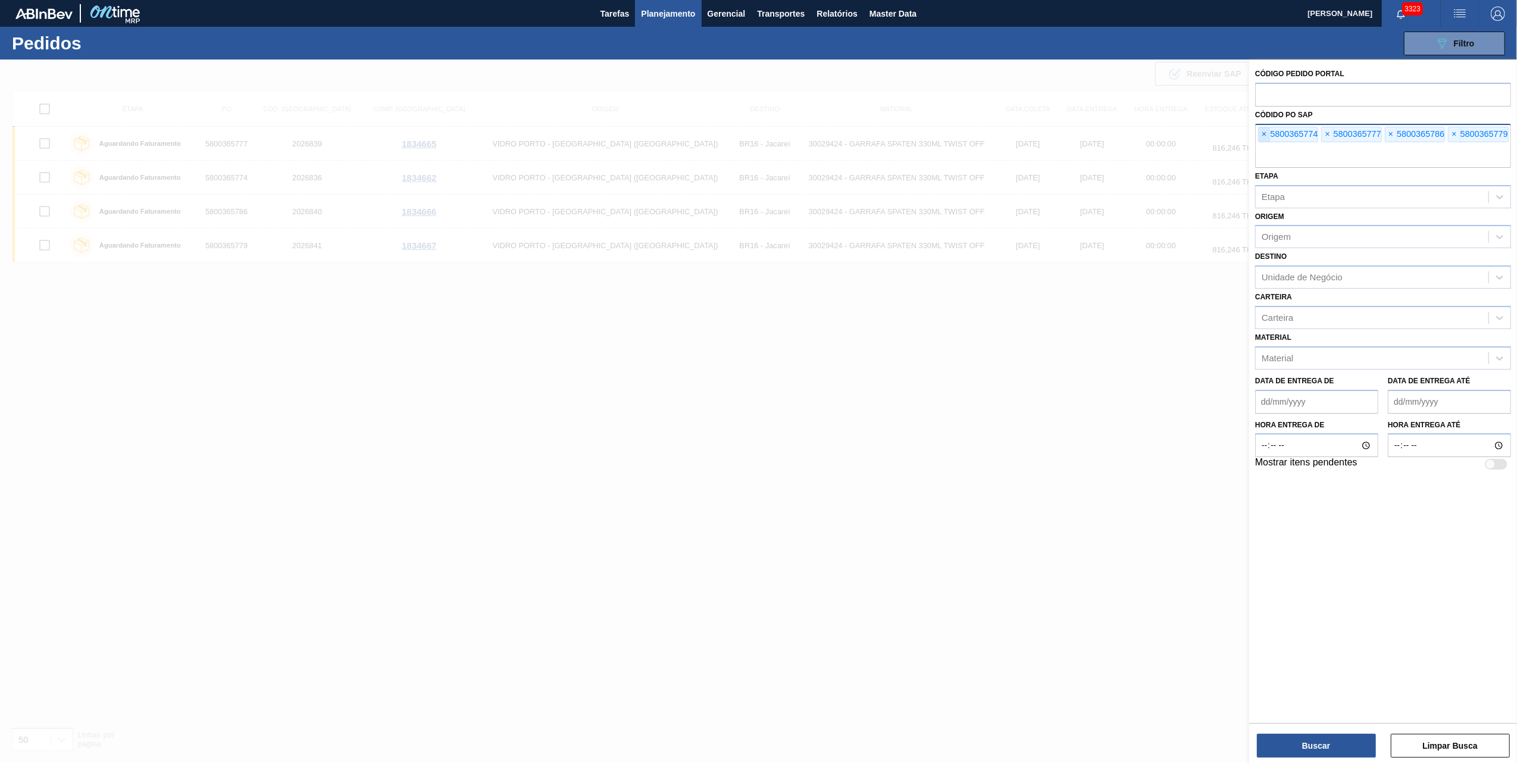
click at [1267, 139] on span "×" at bounding box center [1264, 134] width 11 height 14
paste input "text"
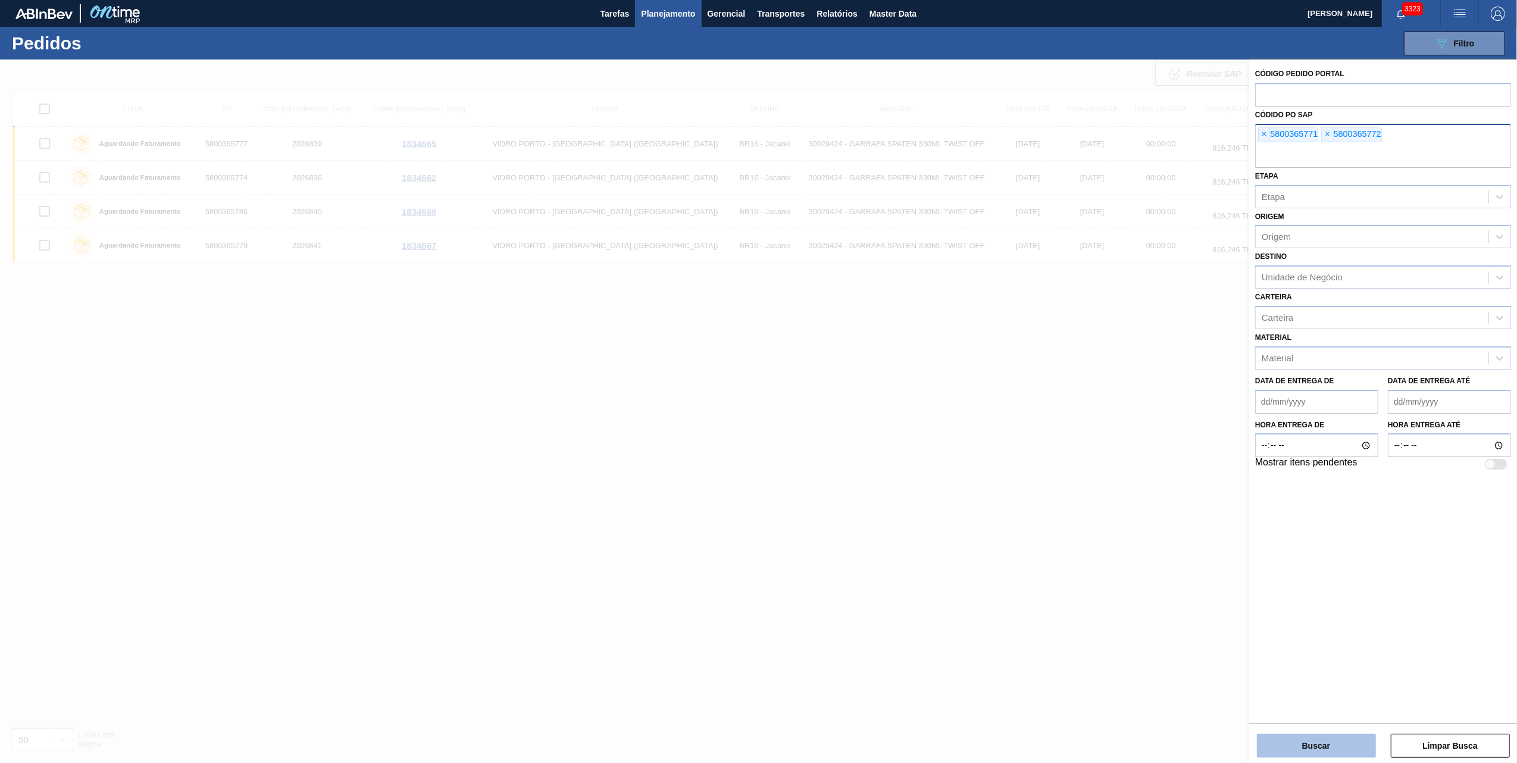
click at [1307, 743] on button "Buscar" at bounding box center [1316, 746] width 119 height 24
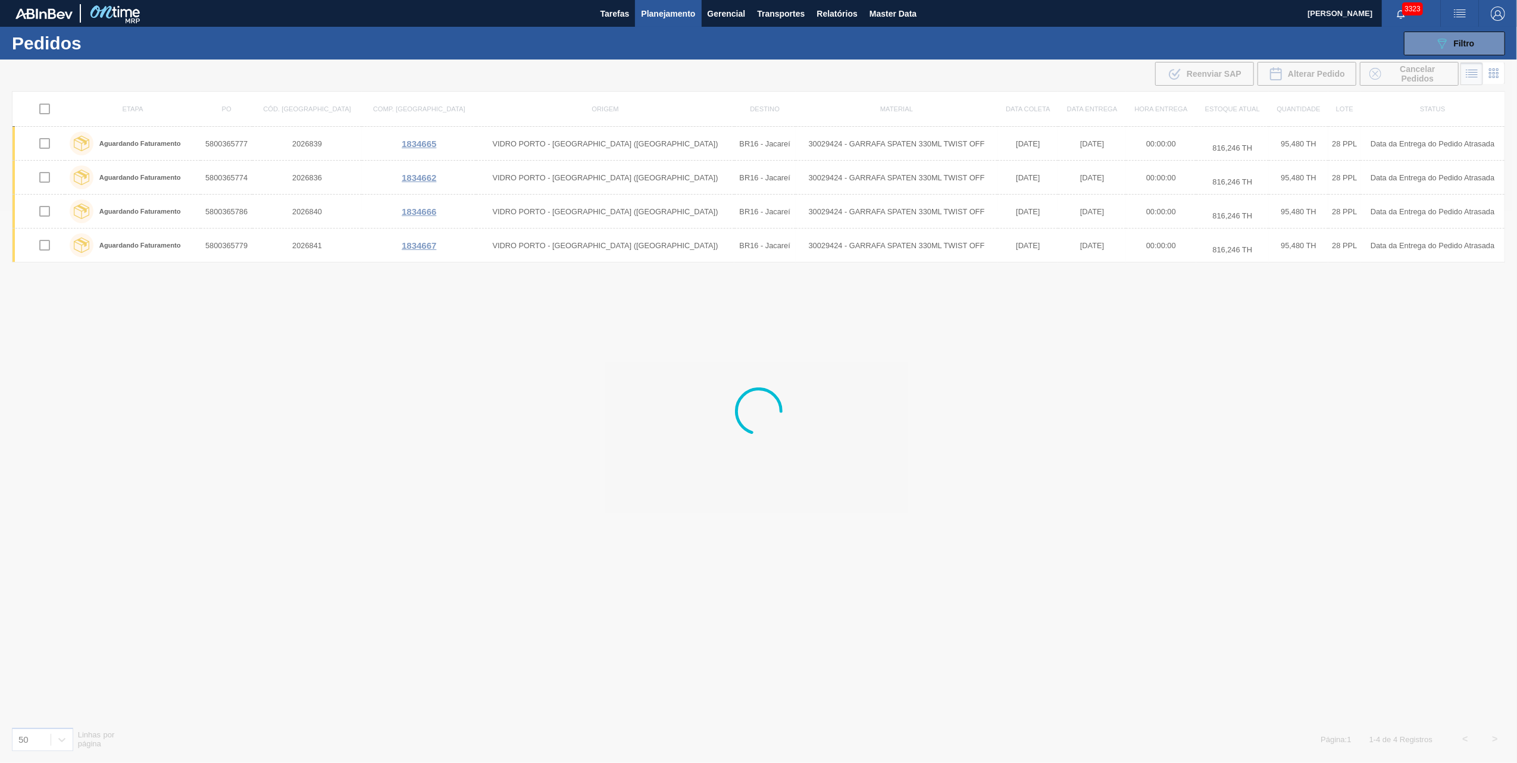
click at [753, 496] on div at bounding box center [758, 411] width 1517 height 703
